Goal: Task Accomplishment & Management: Complete application form

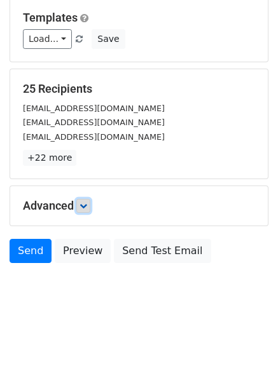
click at [88, 201] on link at bounding box center [83, 206] width 14 height 14
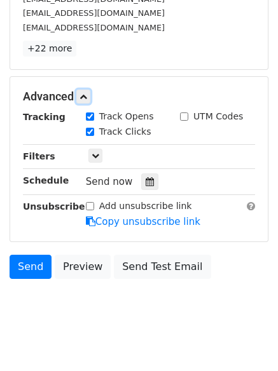
scroll to position [238, 0]
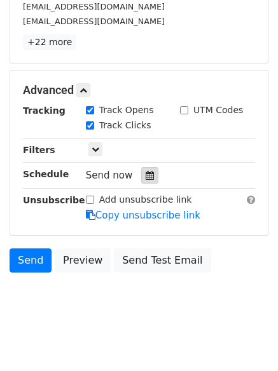
click at [146, 178] on icon at bounding box center [150, 175] width 8 height 9
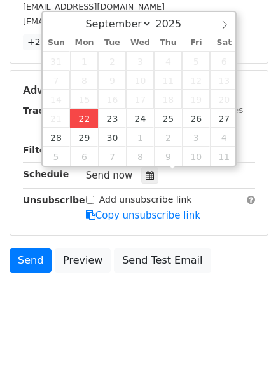
type input "2025-09-22 12:00"
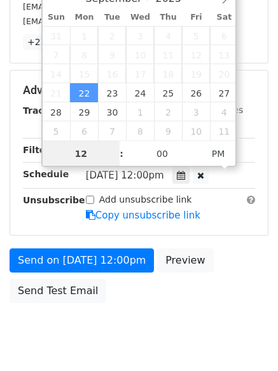
scroll to position [1, 0]
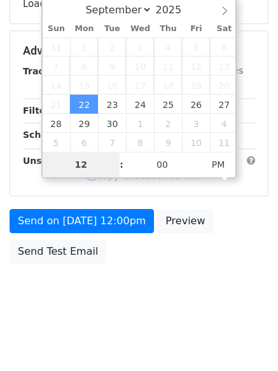
type input "4"
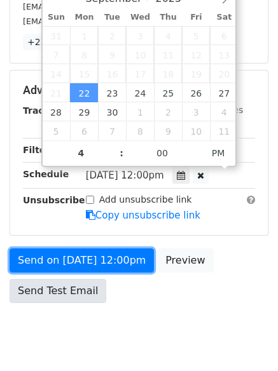
type input "2025-09-22 16:00"
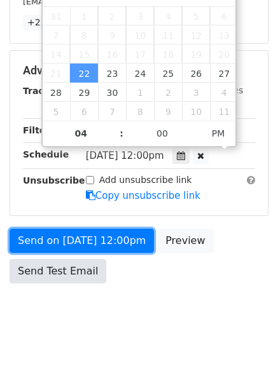
click at [90, 257] on div "Send on Sep 22 at 12:00pm Preview Send Test Email" at bounding box center [139, 259] width 278 height 61
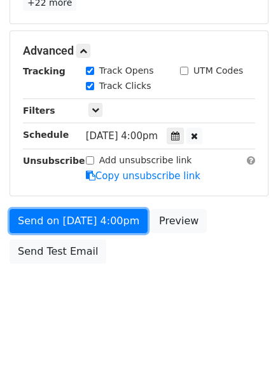
scroll to position [227, 0]
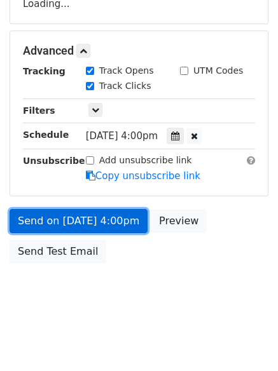
click at [73, 222] on link "Send on Sep 22 at 4:00pm" at bounding box center [79, 221] width 138 height 24
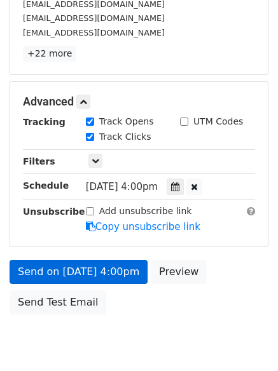
scroll to position [278, 0]
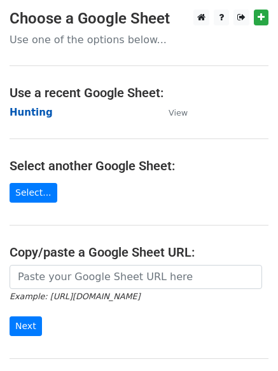
click at [29, 109] on strong "Hunting" at bounding box center [31, 112] width 43 height 11
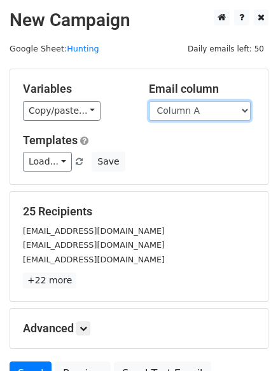
drag, startPoint x: 184, startPoint y: 111, endPoint x: 182, endPoint y: 119, distance: 7.9
click at [184, 111] on select "Column A Column B Column C Column D Column E Column F" at bounding box center [200, 111] width 102 height 20
select select "Column B"
click at [149, 101] on select "Column A Column B Column C Column D Column E Column F" at bounding box center [200, 111] width 102 height 20
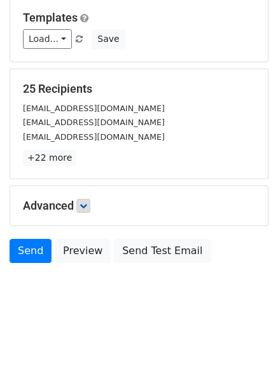
drag, startPoint x: 78, startPoint y: 196, endPoint x: 84, endPoint y: 209, distance: 14.2
click at [81, 200] on div "Advanced Tracking Track Opens UTM Codes Track Clicks Filters Only include sprea…" at bounding box center [138, 205] width 257 height 39
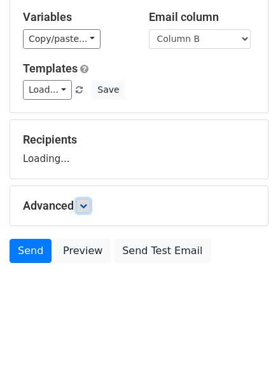
click at [84, 209] on icon at bounding box center [83, 206] width 8 height 8
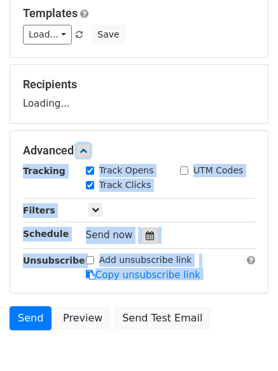
scroll to position [182, 0]
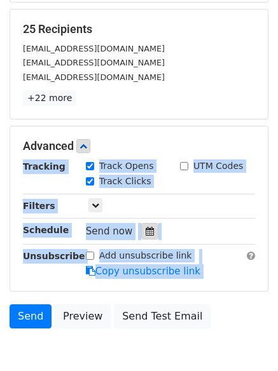
click at [146, 237] on div at bounding box center [149, 231] width 17 height 17
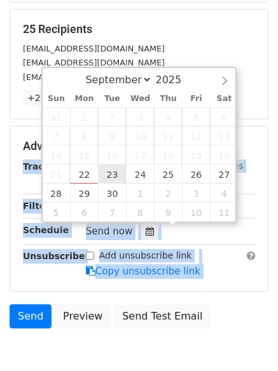
type input "2025-09-23 12:00"
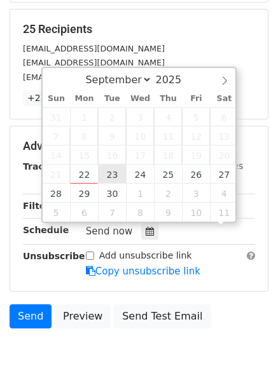
scroll to position [1, 0]
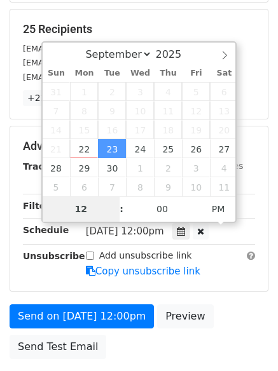
type input "5"
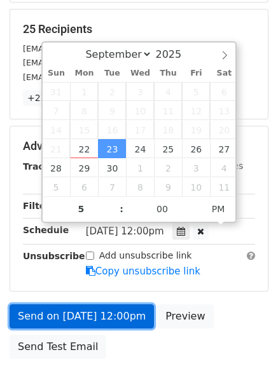
type input "2025-09-23 17:00"
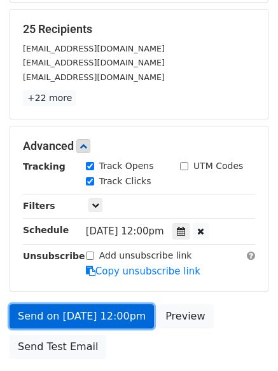
click at [79, 312] on link "Send on Sep 23 at 12:00pm" at bounding box center [82, 316] width 144 height 24
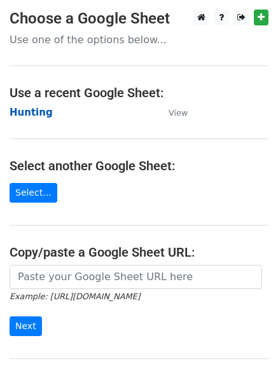
click at [27, 112] on strong "Hunting" at bounding box center [31, 112] width 43 height 11
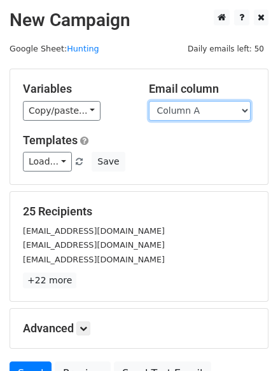
drag, startPoint x: 223, startPoint y: 109, endPoint x: 223, endPoint y: 116, distance: 7.0
click at [223, 109] on select "Column A Column B Column C Column D Column E Column F" at bounding box center [200, 111] width 102 height 20
select select "Column C"
click at [149, 101] on select "Column A Column B Column C Column D Column E Column F" at bounding box center [200, 111] width 102 height 20
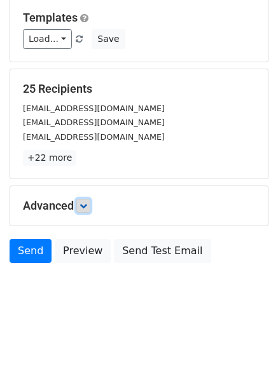
click at [87, 208] on icon at bounding box center [83, 206] width 8 height 8
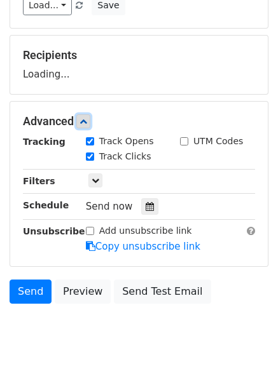
scroll to position [187, 0]
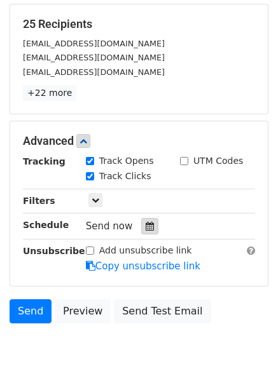
click at [146, 226] on icon at bounding box center [150, 226] width 8 height 9
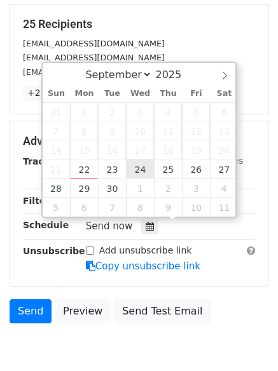
type input "2025-09-24 12:00"
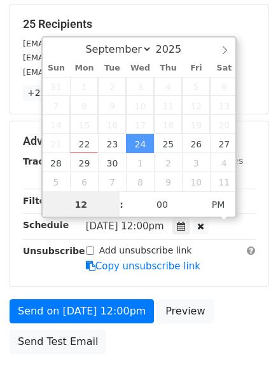
scroll to position [1, 0]
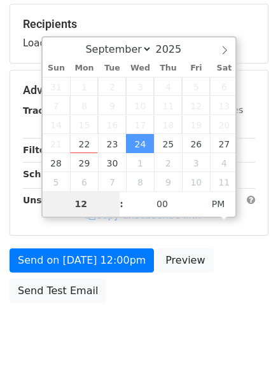
type input "6"
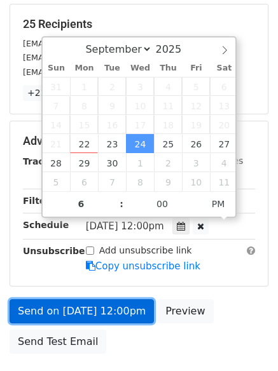
type input "2025-09-24 18:00"
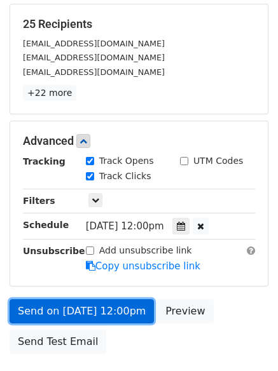
click at [84, 299] on link "Send on Sep 24 at 12:00pm" at bounding box center [82, 311] width 144 height 24
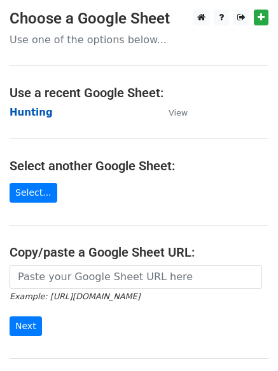
click at [20, 114] on strong "Hunting" at bounding box center [31, 112] width 43 height 11
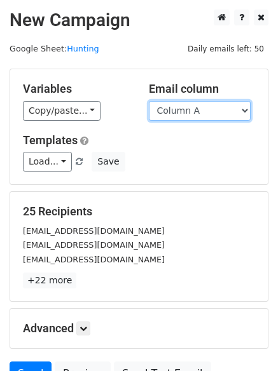
click at [201, 116] on select "Column A Column B Column C Column D Column E Column F" at bounding box center [200, 111] width 102 height 20
select select "Column D"
click at [149, 101] on select "Column A Column B Column C Column D Column E Column F" at bounding box center [200, 111] width 102 height 20
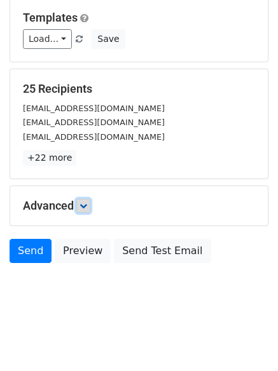
click at [82, 207] on icon at bounding box center [83, 206] width 8 height 8
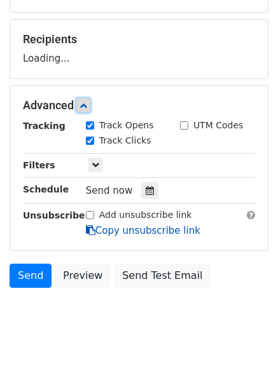
scroll to position [174, 0]
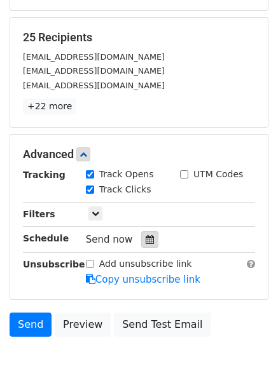
click at [146, 245] on div at bounding box center [149, 239] width 17 height 17
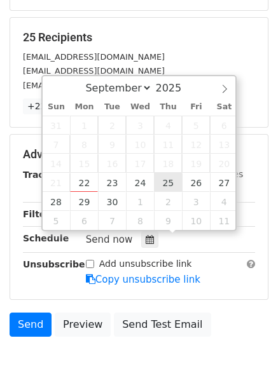
type input "2025-09-25 12:00"
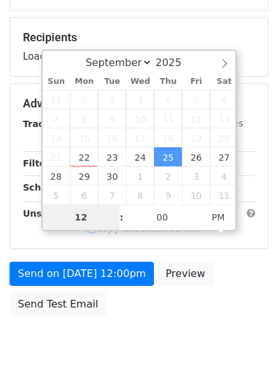
type input "7"
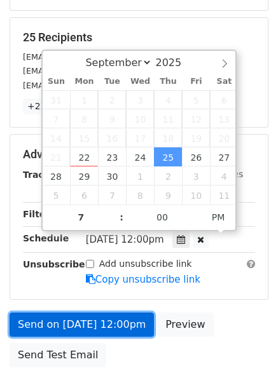
type input "2025-09-25 19:00"
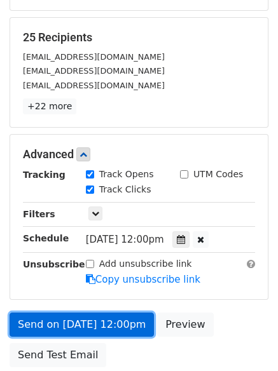
click at [98, 318] on link "Send on Sep 25 at 12:00pm" at bounding box center [82, 325] width 144 height 24
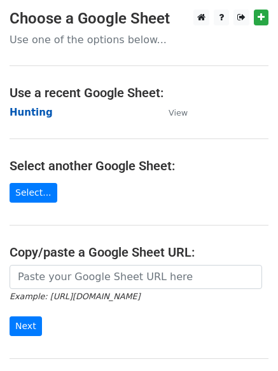
click at [31, 114] on strong "Hunting" at bounding box center [31, 112] width 43 height 11
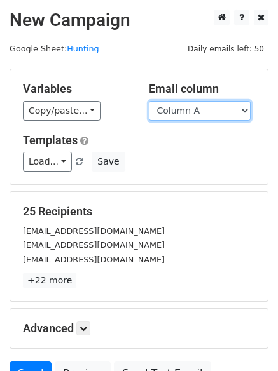
click at [211, 116] on select "Column A Column B Column C Column D Column E Column F" at bounding box center [200, 111] width 102 height 20
select select "Column E"
click at [149, 101] on select "Column A Column B Column C Column D Column E Column F" at bounding box center [200, 111] width 102 height 20
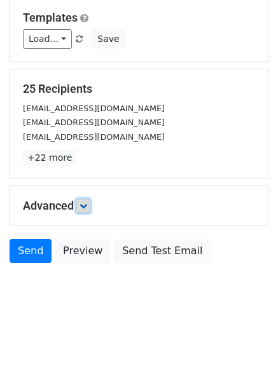
click at [86, 202] on icon at bounding box center [83, 206] width 8 height 8
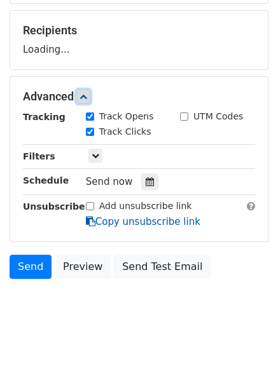
scroll to position [182, 0]
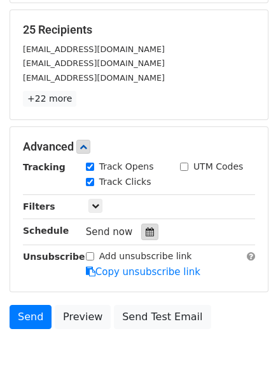
click at [141, 234] on div at bounding box center [149, 232] width 17 height 17
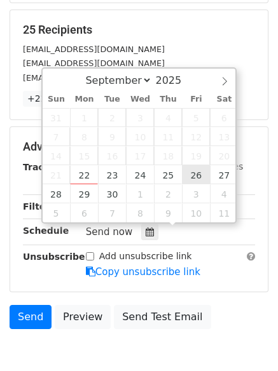
type input "2025-09-26 12:00"
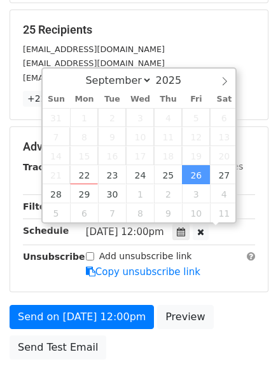
scroll to position [1, 0]
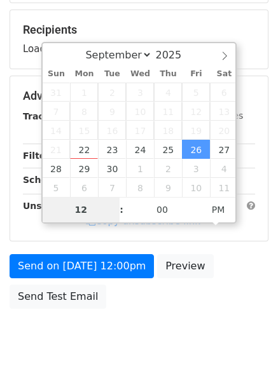
type input "8"
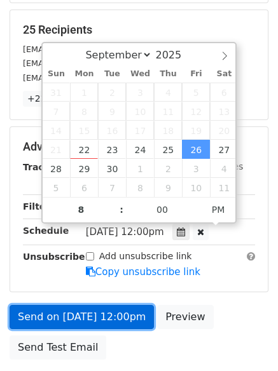
type input "2025-09-26 20:00"
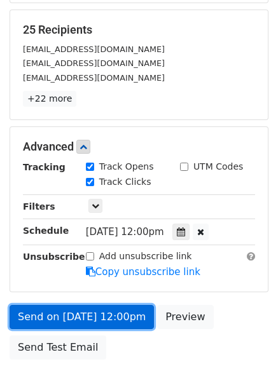
click at [88, 306] on link "Send on Sep 26 at 12:00pm" at bounding box center [82, 317] width 144 height 24
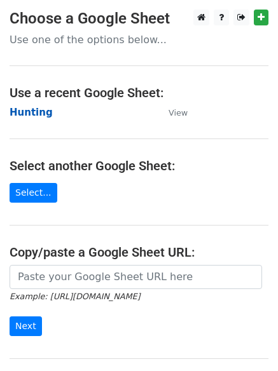
click at [36, 107] on strong "Hunting" at bounding box center [31, 112] width 43 height 11
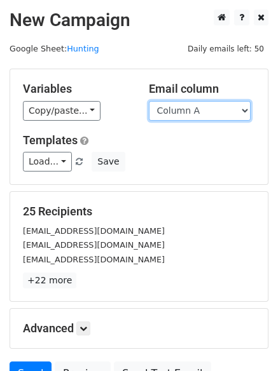
click at [182, 111] on select "Column A Column B Column C Column D Column E Column F" at bounding box center [200, 111] width 102 height 20
select select "Column F"
click at [149, 101] on select "Column A Column B Column C Column D Column E Column F" at bounding box center [200, 111] width 102 height 20
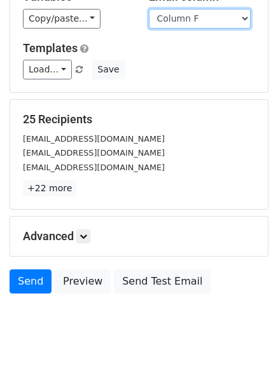
scroll to position [123, 0]
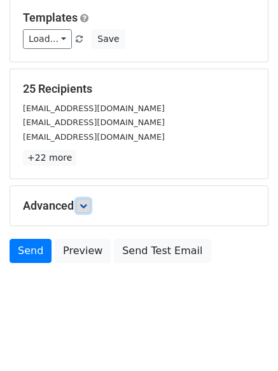
click at [88, 212] on link at bounding box center [83, 206] width 14 height 14
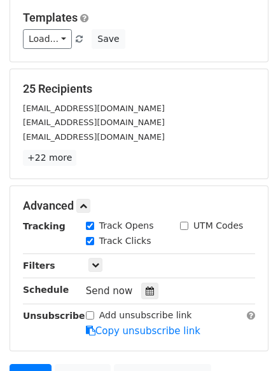
click at [144, 301] on div "Tracking Track Opens UTM Codes Track Clicks Filters Only include spreadsheet ro…" at bounding box center [139, 278] width 232 height 119
click at [146, 291] on icon at bounding box center [150, 291] width 8 height 9
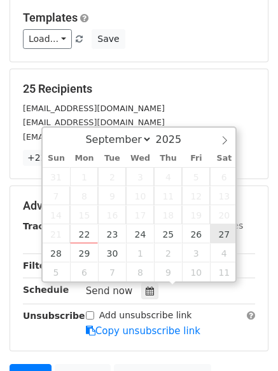
drag, startPoint x: 224, startPoint y: 221, endPoint x: 224, endPoint y: 234, distance: 13.3
click at [224, 228] on div "31 1 2 3 4 5 6 7 8 9 10 11 12 13 14 15 16 17 18 19 20 21 22 23 24 25 26 27 28 2…" at bounding box center [141, 224] width 196 height 114
type input "[DATE] 12:00"
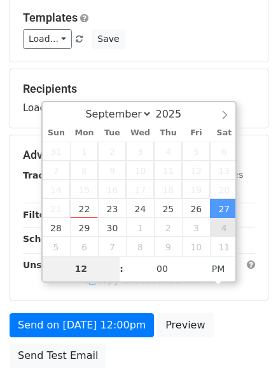
type input "9"
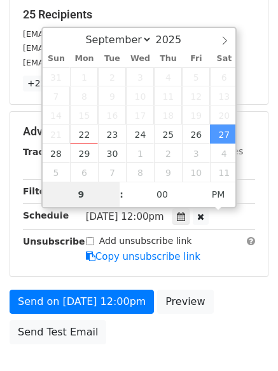
scroll to position [227, 0]
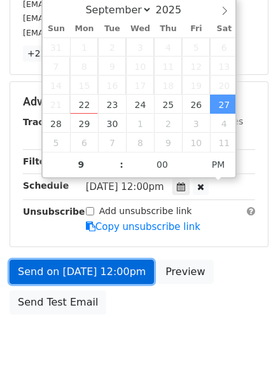
type input "[DATE] 21:00"
click at [91, 269] on link "Send on [DATE] 12:00pm" at bounding box center [82, 272] width 144 height 24
